Goal: Communication & Community: Answer question/provide support

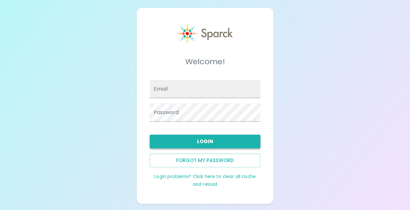
type input "[EMAIL_ADDRESS][DOMAIN_NAME]"
click at [197, 141] on button "Login" at bounding box center [205, 142] width 110 height 14
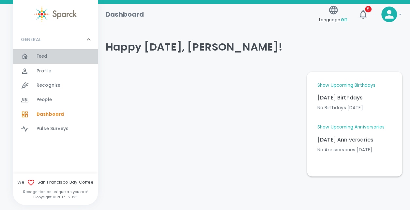
click at [44, 58] on span "Feed" at bounding box center [42, 56] width 11 height 7
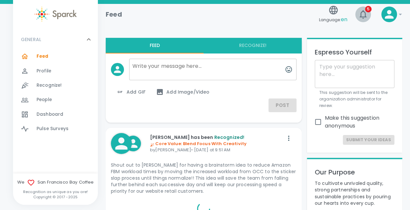
click at [363, 14] on icon "button" at bounding box center [363, 14] width 10 height 10
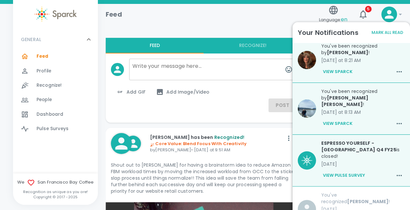
scroll to position [43, 0]
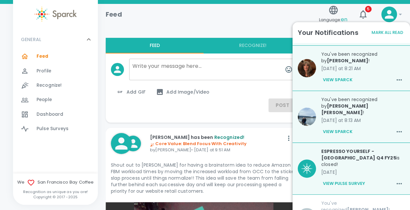
click at [349, 117] on p "[DATE] at 8:13 AM" at bounding box center [362, 120] width 83 height 7
click at [342, 126] on button "View Sparck" at bounding box center [337, 131] width 33 height 11
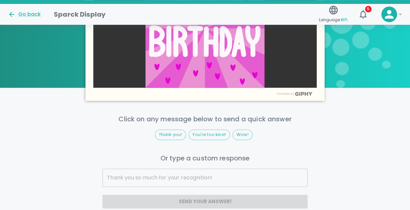
scroll to position [346, 0]
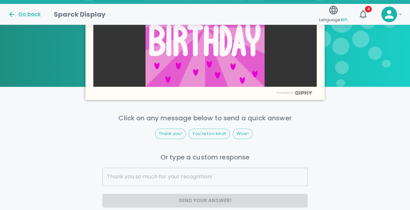
click at [158, 168] on input "text" at bounding box center [204, 177] width 205 height 18
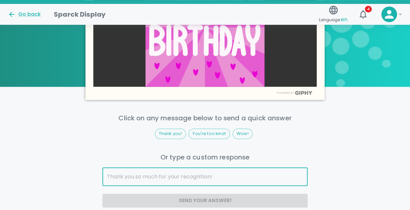
click at [220, 168] on input "text" at bounding box center [204, 177] width 205 height 18
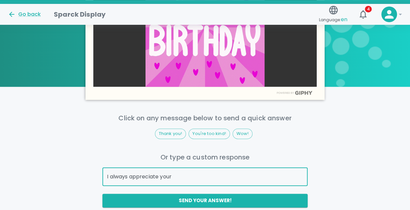
click at [130, 168] on input "I always appreciate your" at bounding box center [204, 177] width 205 height 18
click at [225, 168] on input "Thank you so much for your wishes, [PERSON_NAME] appreciate your" at bounding box center [204, 177] width 205 height 18
click at [263, 168] on input "Thank you so much for your wishes, [PERSON_NAME]. Your kindness is appreciated!…" at bounding box center [204, 177] width 205 height 18
click at [263, 168] on input "Thank you so much for your wishes, [PERSON_NAME]. Your kindness is greatly appr…" at bounding box center [204, 177] width 205 height 18
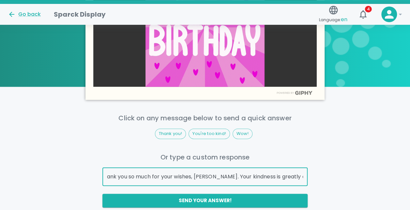
scroll to position [0, 41]
click at [301, 168] on input "Thank you so much for your wishes, [PERSON_NAME]. Your kindness is greatly appr…" at bounding box center [204, 177] width 205 height 18
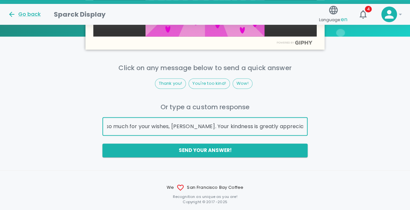
scroll to position [403, 0]
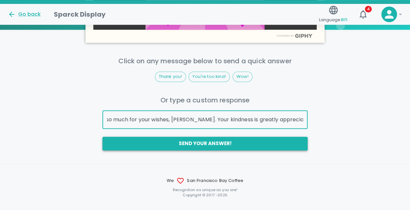
type input "Thank you so much for your wishes, [PERSON_NAME]. Your kindness is greatly appr…"
click at [220, 137] on button "Send your answer!" at bounding box center [204, 144] width 205 height 14
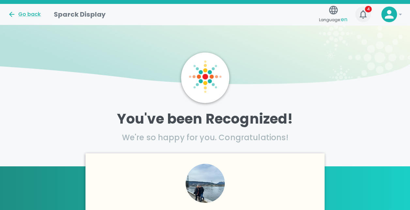
click at [367, 12] on span "4" at bounding box center [368, 9] width 7 height 7
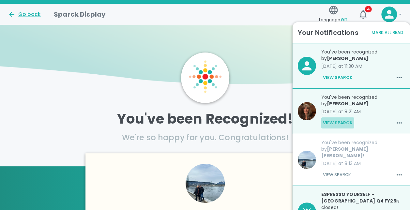
click at [341, 123] on button "View Sparck" at bounding box center [337, 122] width 33 height 11
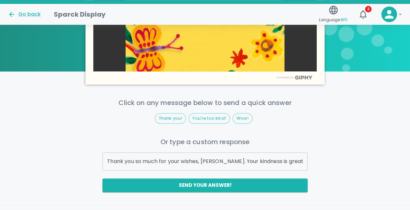
scroll to position [326, 0]
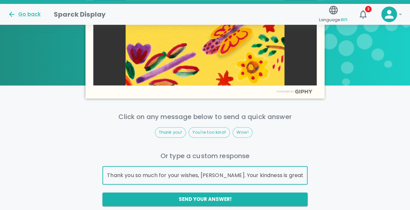
click at [303, 177] on input "Thank you so much for your wishes, [PERSON_NAME]. Your kindness is greatly appr…" at bounding box center [204, 175] width 205 height 18
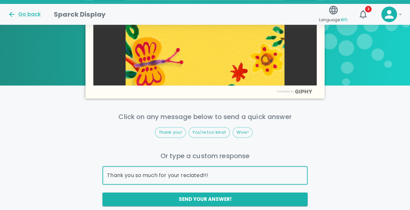
click at [214, 177] on input "Thank you so much for your reciated!!!" at bounding box center [204, 175] width 205 height 18
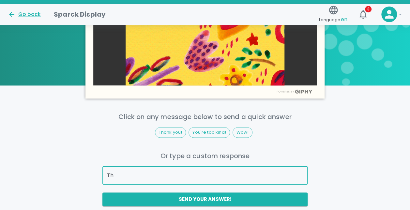
type input "T"
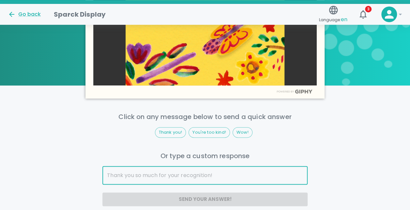
click at [216, 174] on input "text" at bounding box center [204, 175] width 205 height 18
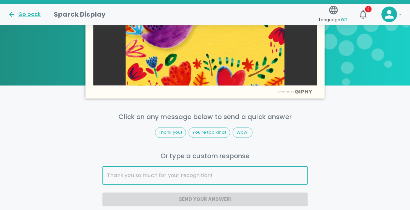
click at [218, 171] on input "text" at bounding box center [204, 175] width 205 height 18
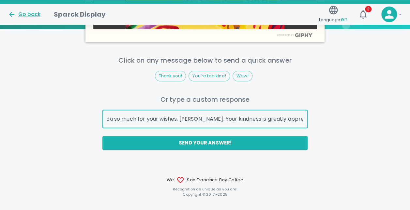
scroll to position [0, 23]
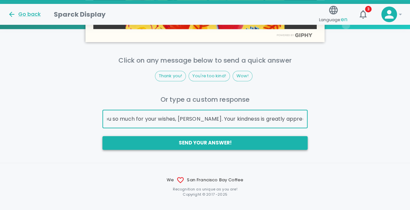
type input "Thank you so much for your wishes, [PERSON_NAME]. Your kindness is greatly appr…"
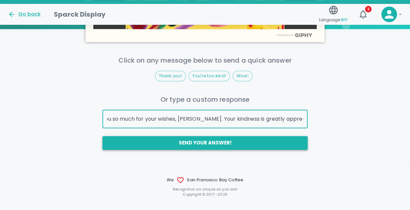
click at [213, 143] on button "Send your answer!" at bounding box center [204, 143] width 205 height 14
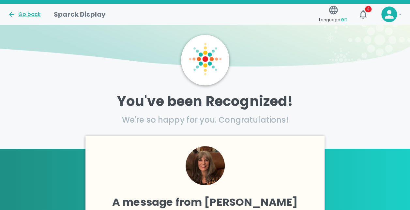
scroll to position [0, 0]
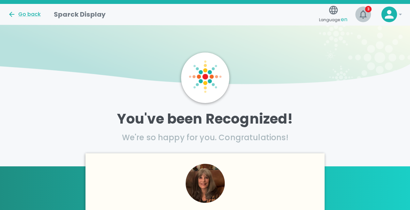
click at [361, 16] on icon "button" at bounding box center [363, 14] width 10 height 10
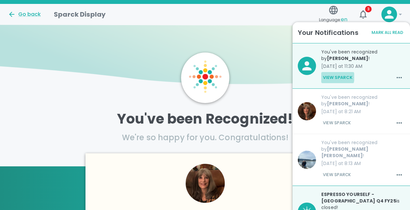
click at [333, 77] on button "View Sparck" at bounding box center [337, 77] width 33 height 11
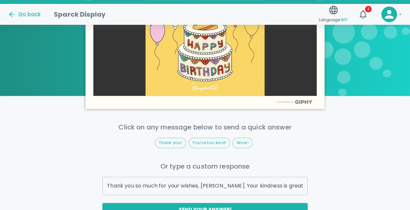
scroll to position [334, 0]
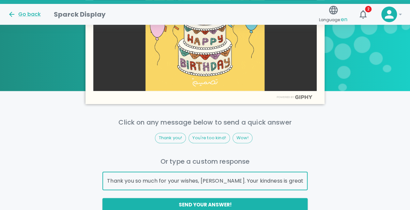
click at [221, 181] on input "Thank you so much for your wishes, [PERSON_NAME]. Your kindness is greatly appr…" at bounding box center [204, 181] width 205 height 18
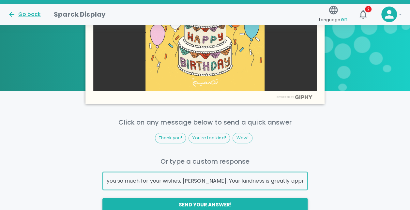
type input "Thank you so much for your wishes, [PERSON_NAME]. Your kindness is greatly appr…"
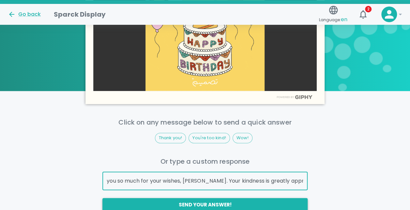
click at [227, 202] on button "Send your answer!" at bounding box center [204, 205] width 205 height 14
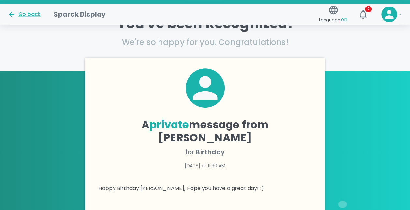
scroll to position [86, 0]
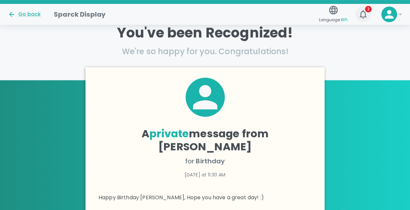
click at [362, 12] on icon "button" at bounding box center [363, 14] width 10 height 10
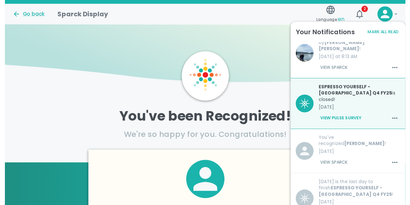
scroll to position [104, 0]
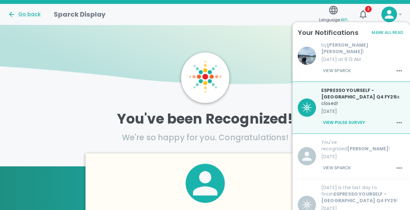
click at [345, 117] on button "View Pulse Survey" at bounding box center [343, 122] width 45 height 11
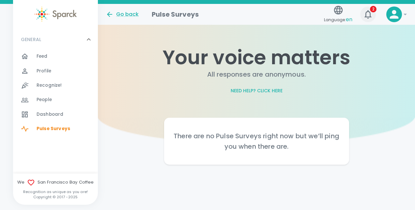
click at [370, 13] on icon "button" at bounding box center [367, 14] width 10 height 10
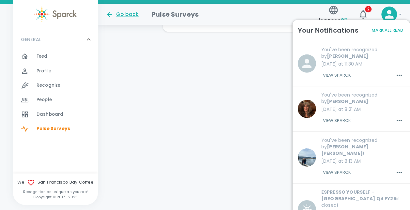
scroll to position [130, 0]
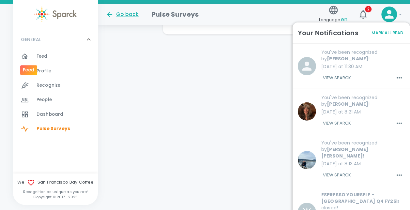
click at [35, 57] on div at bounding box center [29, 56] width 16 height 8
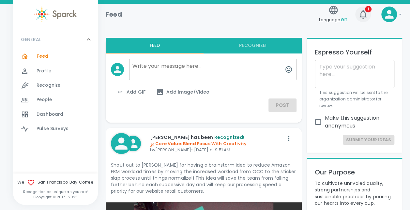
click at [364, 12] on icon "button" at bounding box center [363, 14] width 10 height 10
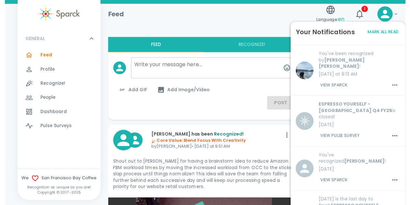
scroll to position [128, 0]
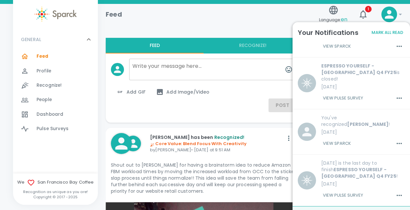
click at [325, 166] on b "ESPRESSO YOURSELF - [GEOGRAPHIC_DATA] Q4 FY25" at bounding box center [358, 172] width 75 height 13
click at [345, 190] on button "View Pulse Survey" at bounding box center [342, 195] width 43 height 11
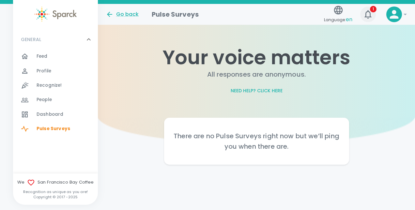
click at [366, 16] on icon "button" at bounding box center [367, 14] width 7 height 8
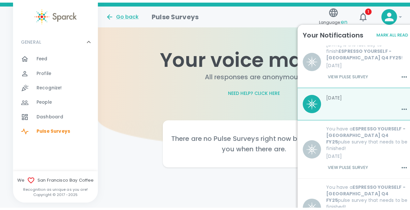
scroll to position [250, 0]
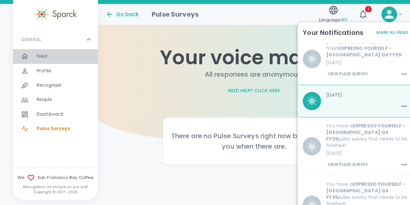
click at [39, 57] on span "Feed" at bounding box center [42, 56] width 11 height 7
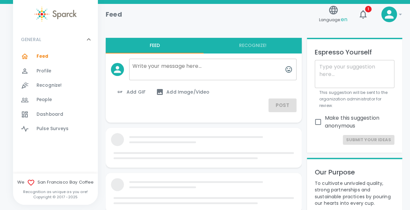
click at [51, 111] on span "Dashboard" at bounding box center [50, 114] width 27 height 7
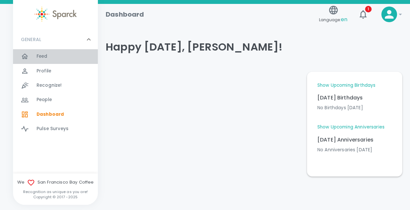
click at [40, 57] on span "Feed" at bounding box center [42, 56] width 11 height 7
